Goal: Check status: Check status

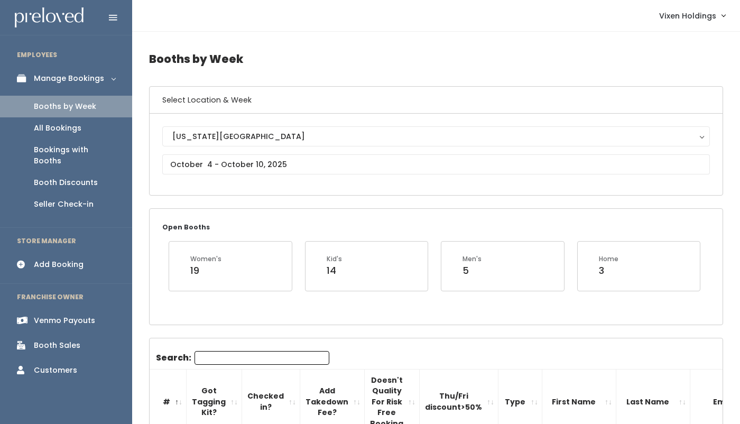
click at [76, 177] on div "Booth Discounts" at bounding box center [66, 182] width 64 height 11
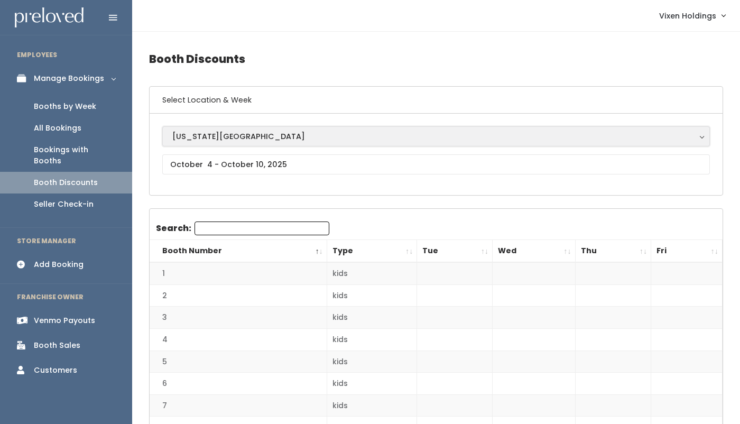
click at [224, 140] on div "[US_STATE][GEOGRAPHIC_DATA]" at bounding box center [436, 137] width 528 height 12
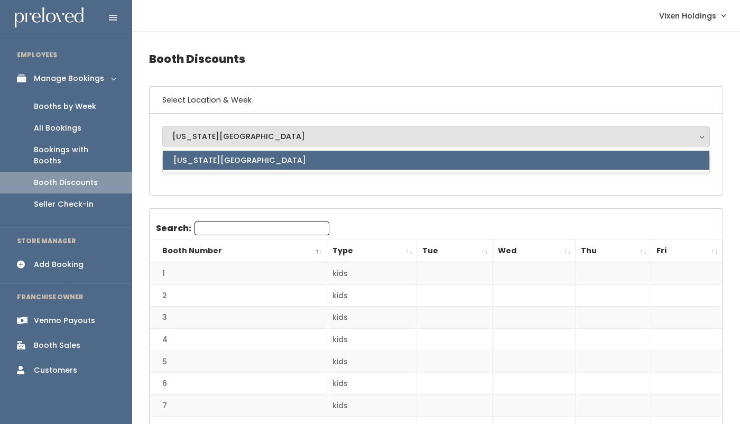
click at [241, 186] on div "[US_STATE][GEOGRAPHIC_DATA] [US_STATE][GEOGRAPHIC_DATA] [US_STATE][GEOGRAPHIC_D…" at bounding box center [436, 154] width 573 height 81
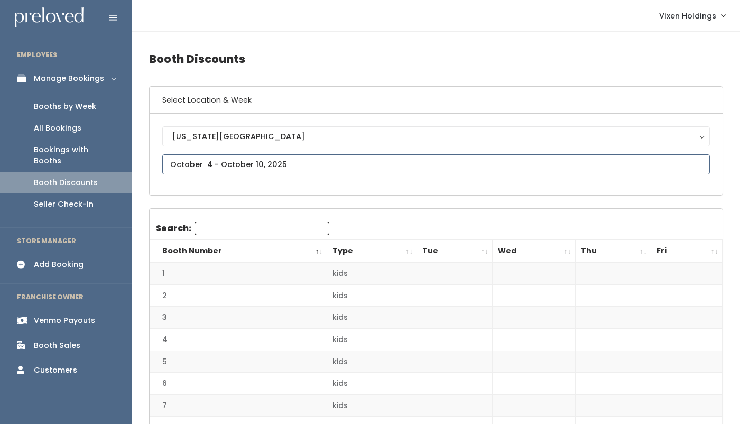
click at [237, 165] on input "text" at bounding box center [436, 164] width 548 height 20
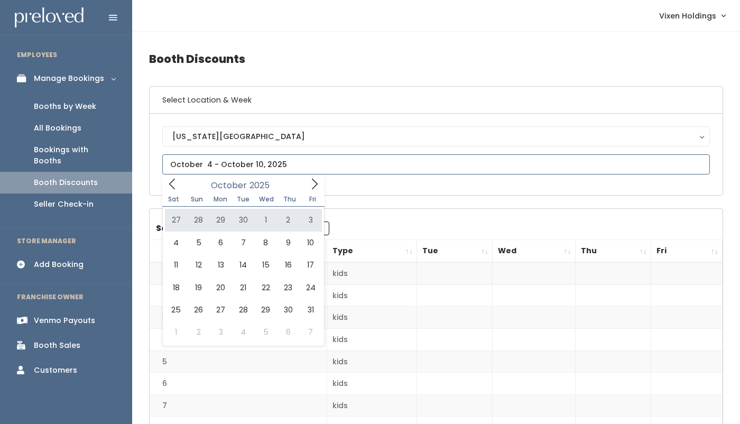
type input "[DATE] to [DATE]"
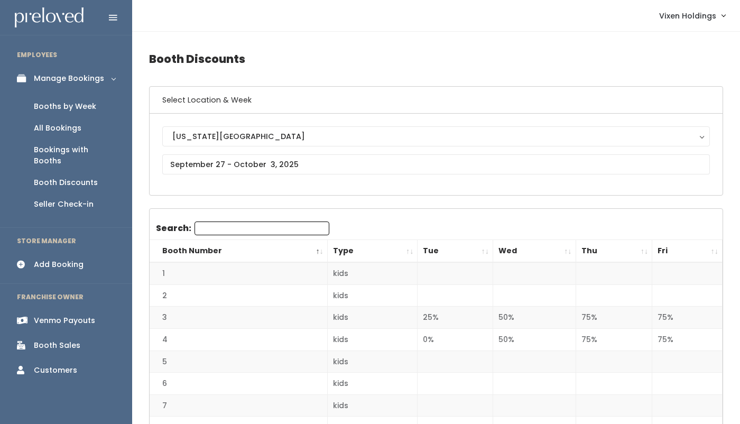
click at [74, 108] on div "Booths by Week" at bounding box center [65, 106] width 62 height 11
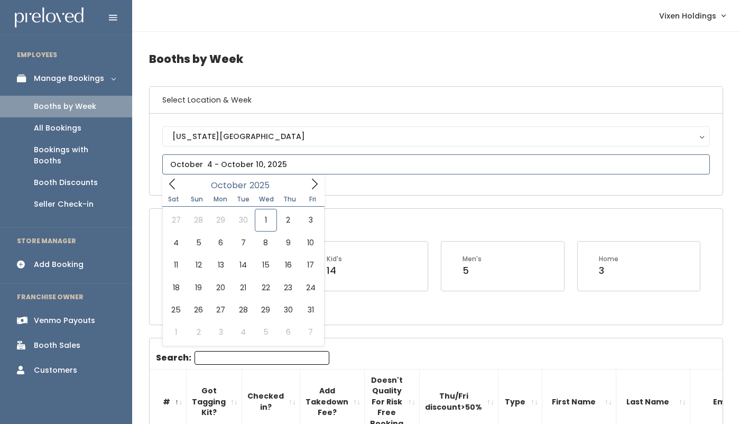
click at [263, 166] on input "text" at bounding box center [436, 164] width 548 height 20
type input "September 27 to October 3"
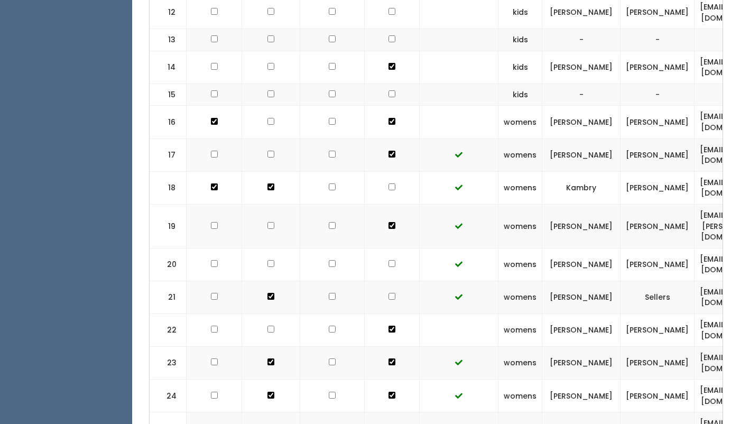
scroll to position [683, 0]
